Goal: Task Accomplishment & Management: Manage account settings

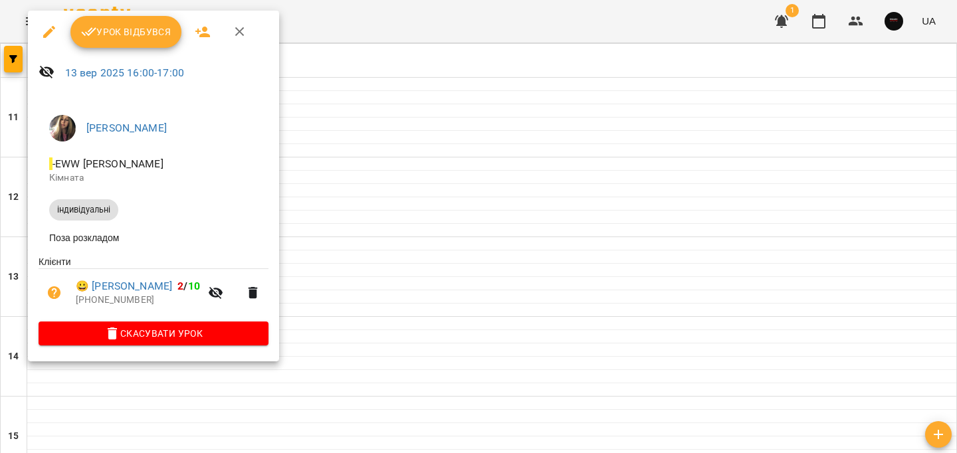
click at [151, 37] on span "Урок відбувся" at bounding box center [126, 32] width 90 height 16
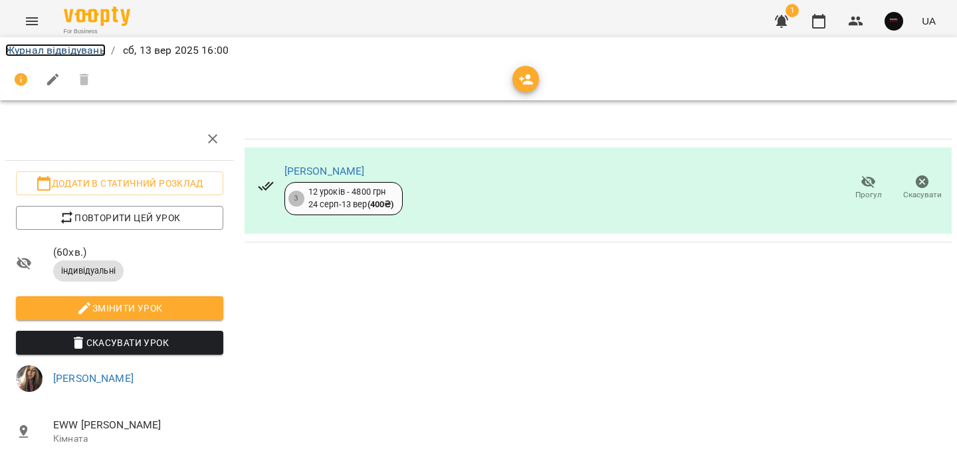
click at [74, 51] on link "Журнал відвідувань" at bounding box center [55, 50] width 100 height 13
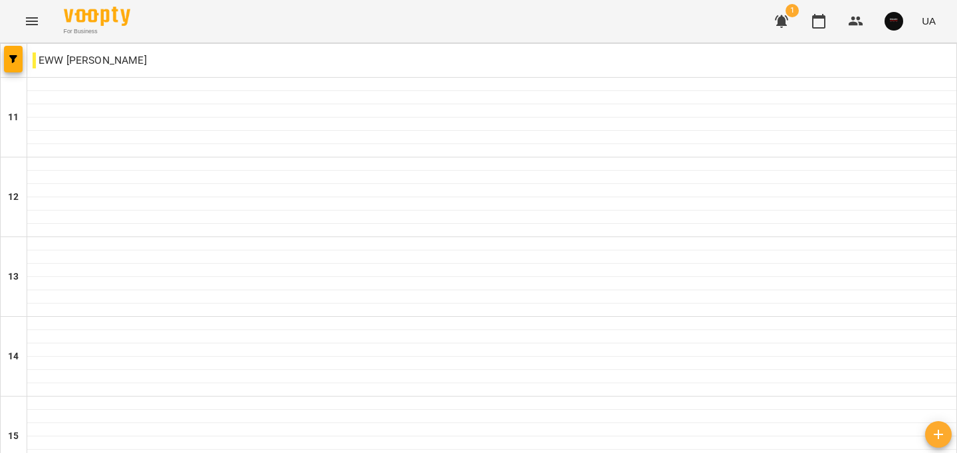
scroll to position [670, 0]
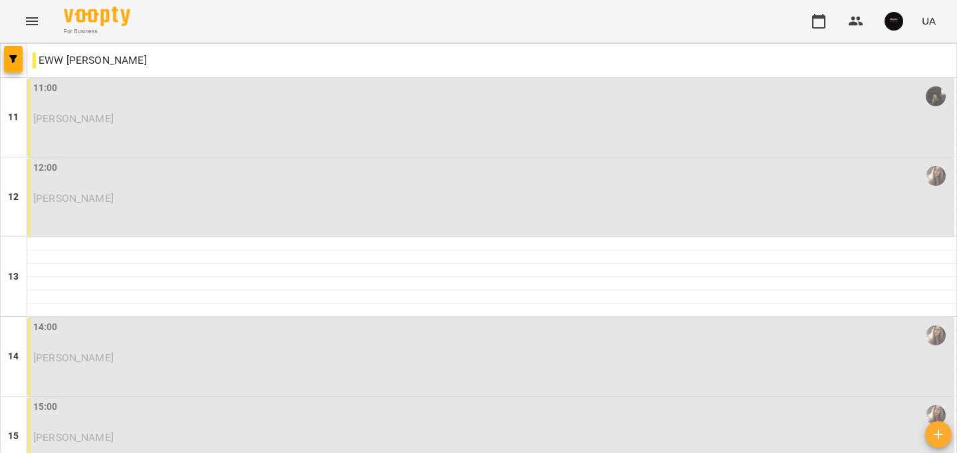
scroll to position [670, 0]
